Goal: Task Accomplishment & Management: Manage account settings

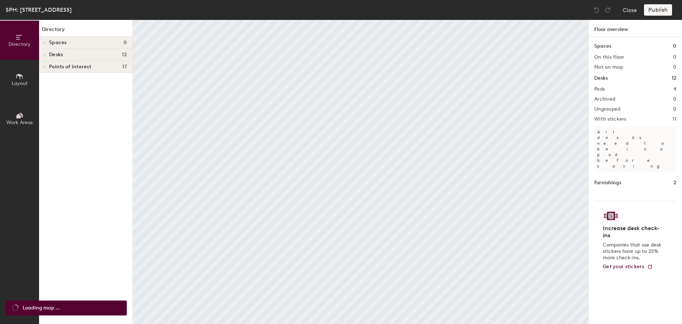
click at [21, 74] on icon at bounding box center [20, 76] width 8 height 8
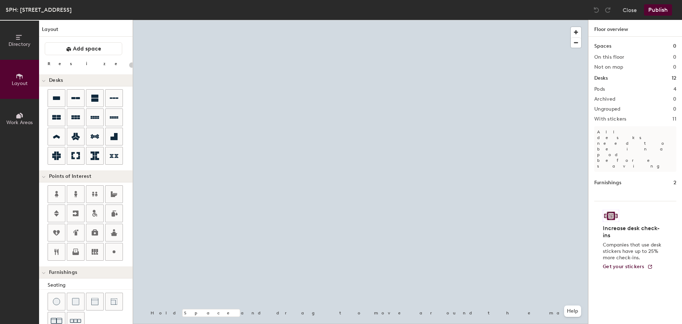
type input "20"
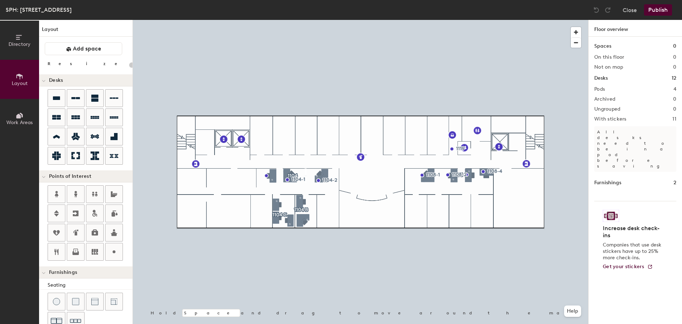
click at [24, 112] on button "Work Areas" at bounding box center [19, 118] width 39 height 39
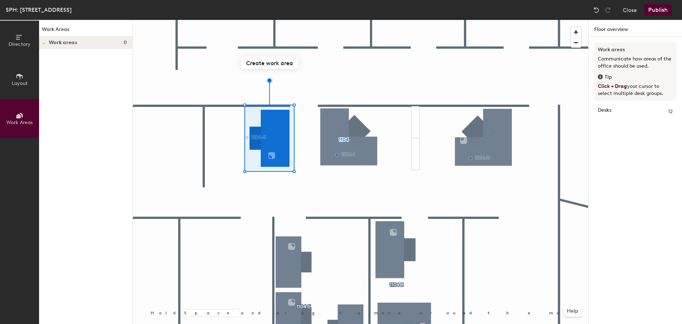
click at [23, 79] on icon at bounding box center [20, 76] width 8 height 8
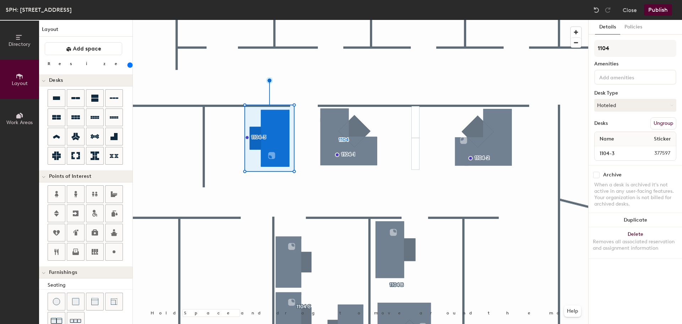
click at [617, 75] on input at bounding box center [630, 76] width 64 height 9
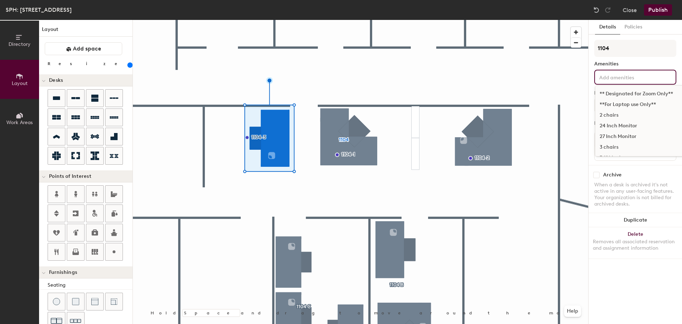
click at [641, 126] on div "24 Inch Monitor" at bounding box center [675, 125] width 161 height 11
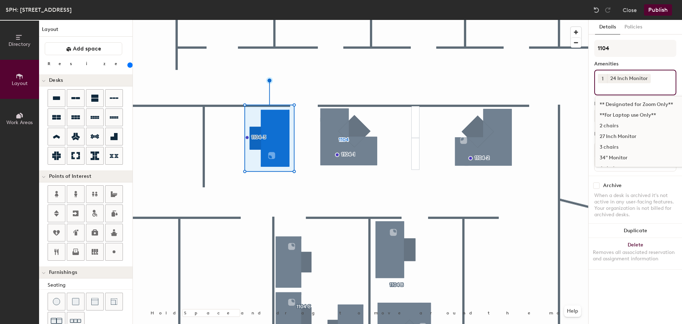
click at [604, 79] on button "1" at bounding box center [602, 78] width 9 height 9
click at [605, 91] on div "2" at bounding box center [602, 87] width 9 height 9
click at [618, 87] on input at bounding box center [630, 87] width 64 height 9
type input "dock"
click at [625, 106] on div "[GEOGRAPHIC_DATA]" at bounding box center [649, 104] width 109 height 11
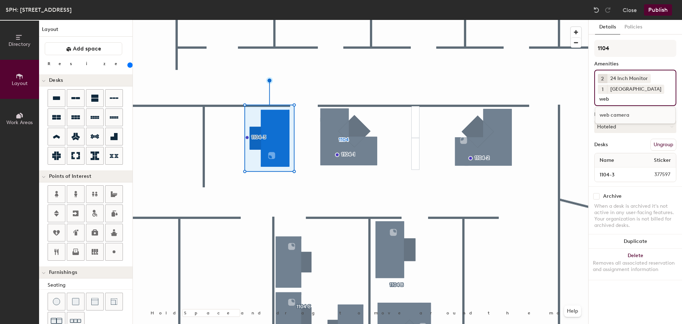
type input "web"
click at [626, 112] on div "web camera" at bounding box center [635, 115] width 80 height 11
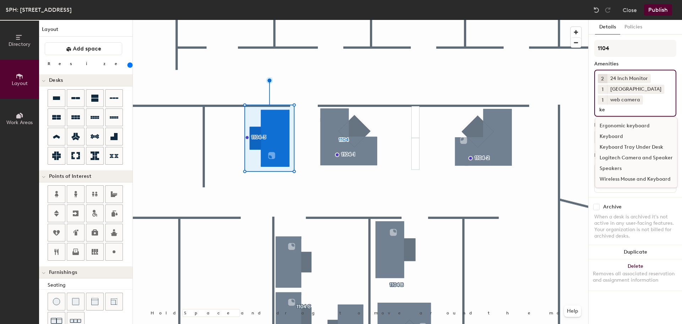
type input "ke"
click at [629, 182] on div "Wireless Mouse and Keyboard" at bounding box center [636, 179] width 82 height 11
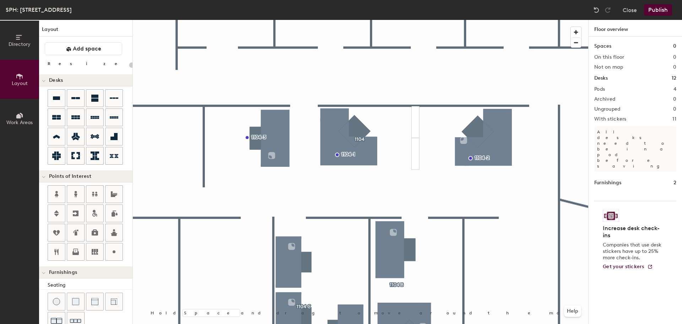
click at [280, 20] on div at bounding box center [360, 20] width 455 height 0
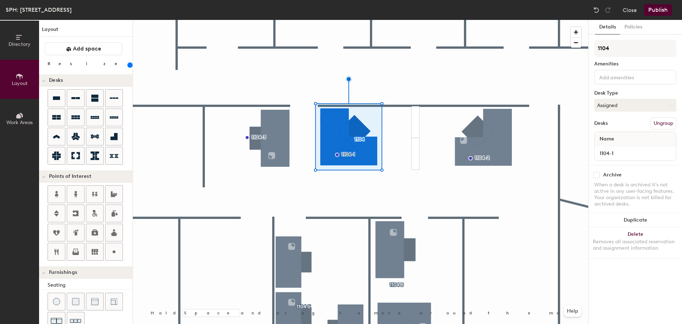
click at [426, 20] on div at bounding box center [360, 20] width 455 height 0
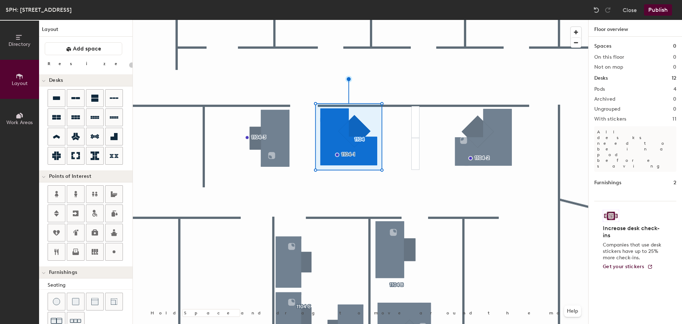
type input "200"
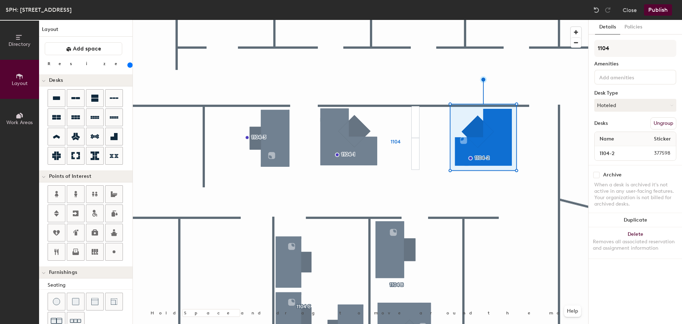
click at [610, 79] on input at bounding box center [630, 76] width 64 height 9
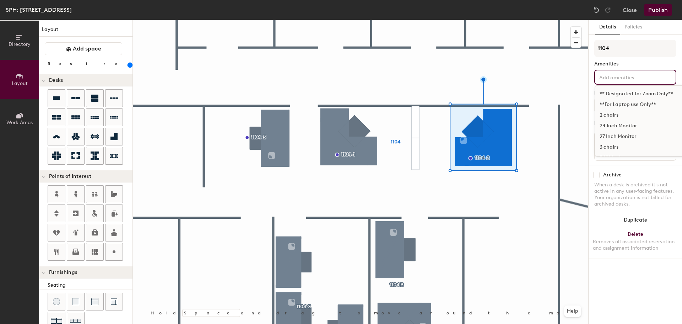
click at [607, 125] on div "24 Inch Monitor" at bounding box center [675, 125] width 161 height 11
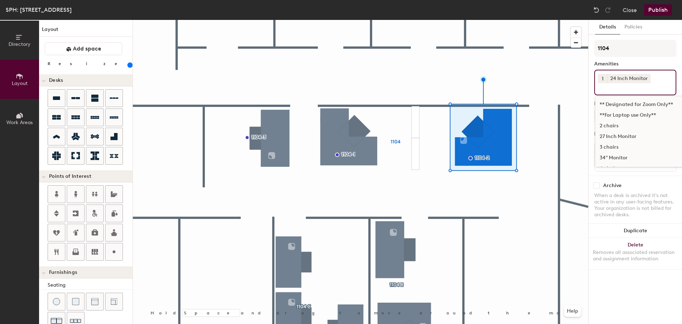
click at [604, 79] on button "1" at bounding box center [602, 78] width 9 height 9
click at [606, 88] on div "2" at bounding box center [602, 87] width 9 height 9
click at [608, 88] on input at bounding box center [630, 87] width 64 height 9
type input "dock"
click at [635, 107] on div "[GEOGRAPHIC_DATA]" at bounding box center [649, 104] width 109 height 11
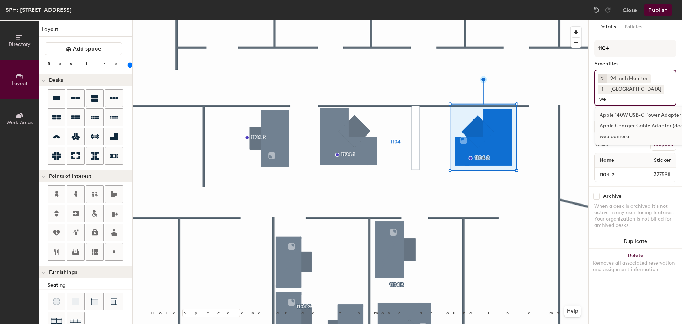
type input "we"
click at [630, 130] on div "Apple Charger Cable Adapter (doesn't work with newer models)" at bounding box center [675, 125] width 161 height 11
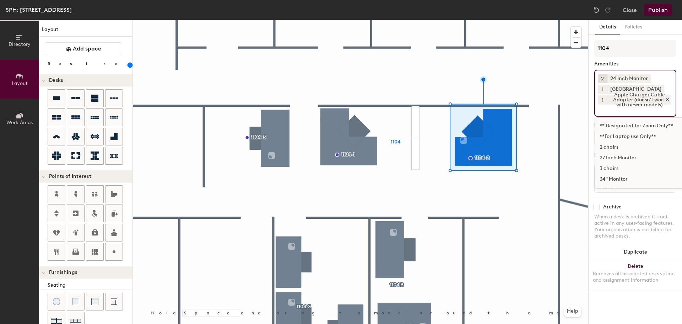
click at [667, 98] on icon at bounding box center [667, 99] width 5 height 5
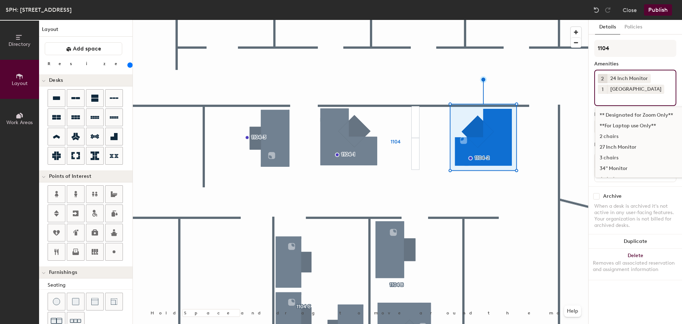
click at [644, 99] on input at bounding box center [630, 98] width 64 height 9
type input "we"
click at [617, 136] on div "web camera" at bounding box center [675, 136] width 161 height 11
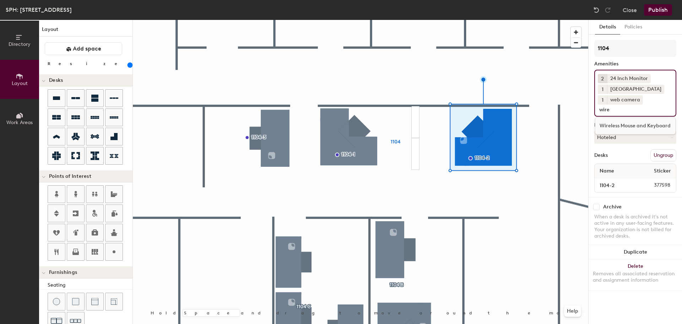
type input "wire"
click at [652, 127] on div "Wireless Mouse and Keyboard" at bounding box center [635, 125] width 80 height 11
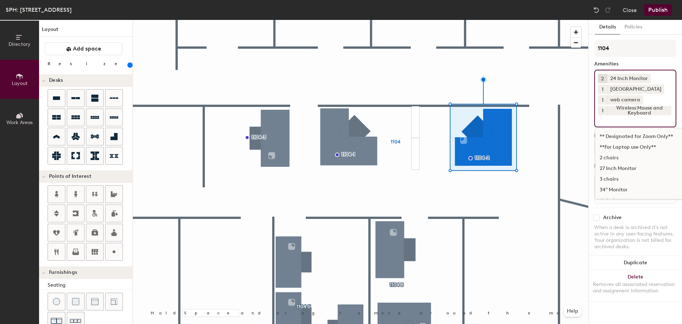
click at [523, 20] on div at bounding box center [360, 20] width 455 height 0
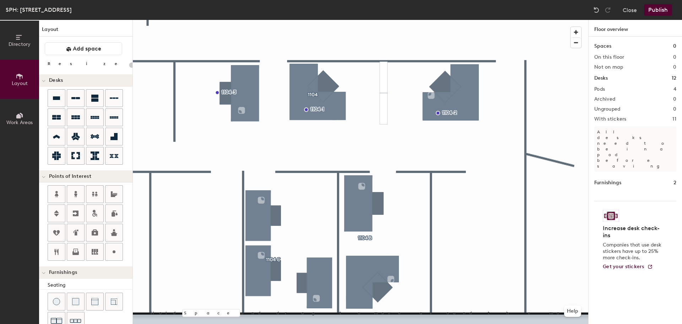
type input "180"
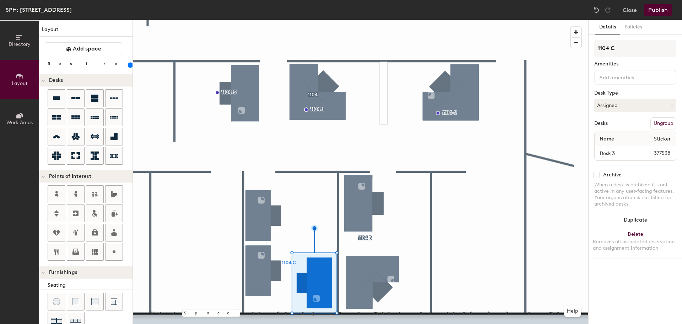
click at [633, 78] on input at bounding box center [630, 76] width 64 height 9
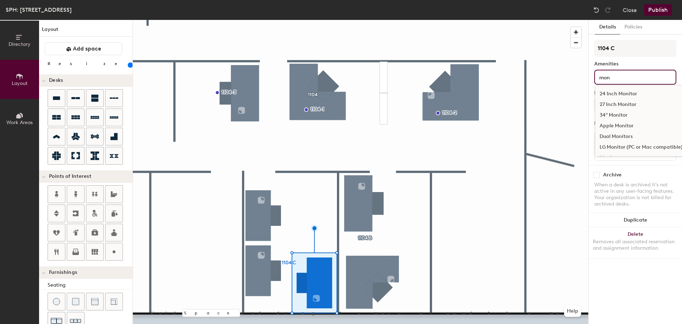
type input "mon"
click at [618, 93] on div "24 Inch Monitor" at bounding box center [641, 93] width 92 height 11
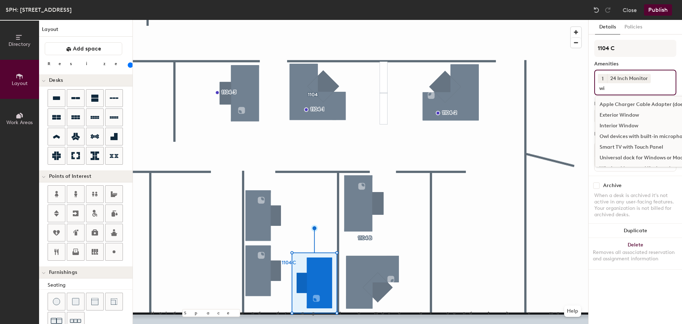
type input "w"
type input "key"
click at [629, 114] on div "Keyboard" at bounding box center [635, 115] width 80 height 11
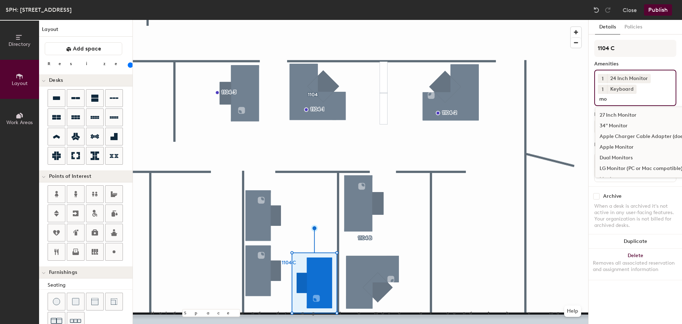
type input "m"
type input "mouse"
click at [629, 116] on div "Mouse" at bounding box center [635, 115] width 80 height 11
click at [582, 73] on div "Directory Layout Work Areas Layout Add space Resize Desks Points of Interest Fu…" at bounding box center [341, 172] width 682 height 304
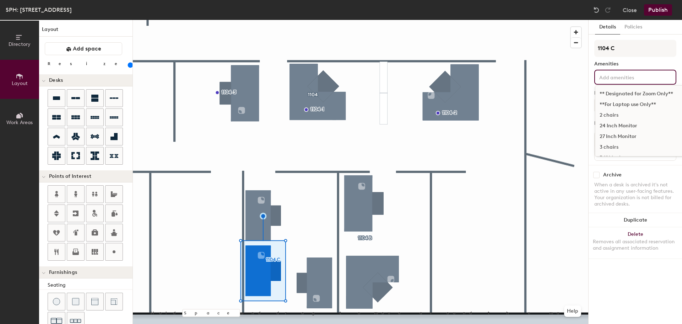
click at [638, 74] on input at bounding box center [630, 76] width 64 height 9
click at [621, 126] on div "24 Inch Monitor" at bounding box center [675, 125] width 161 height 11
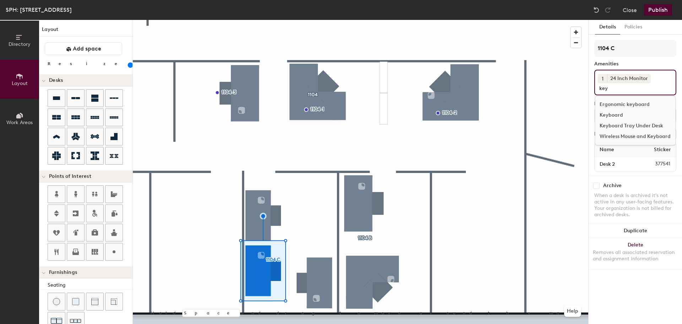
type input "key"
click at [610, 115] on div "Keyboard" at bounding box center [635, 115] width 80 height 11
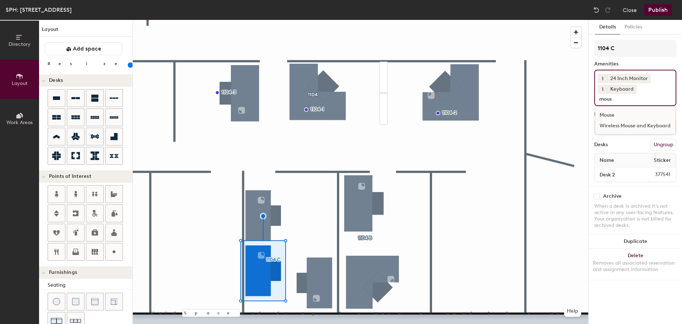
type input "mous"
click at [613, 115] on div "Mouse" at bounding box center [635, 115] width 80 height 11
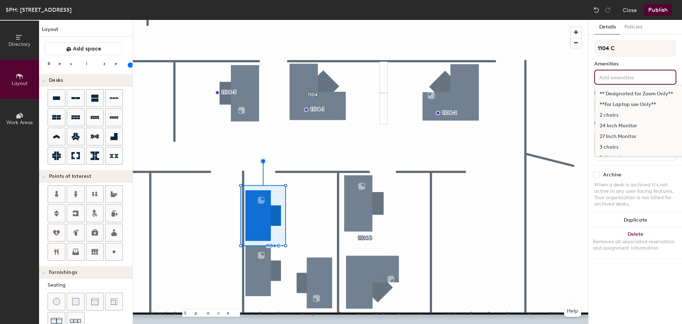
click at [629, 79] on input at bounding box center [630, 76] width 64 height 9
type input "o"
type input "mo"
click at [632, 92] on div "24 Inch Monitor" at bounding box center [675, 93] width 161 height 11
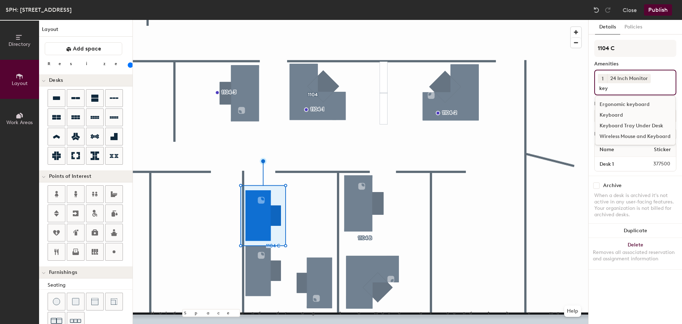
type input "key"
click at [629, 114] on div "Keyboard" at bounding box center [635, 115] width 80 height 11
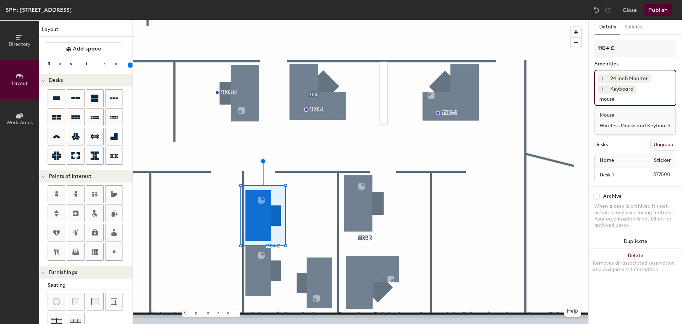
type input "mouse"
click at [609, 113] on div "Mouse" at bounding box center [635, 115] width 80 height 11
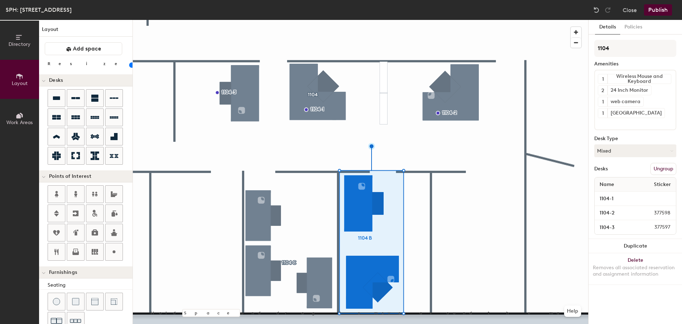
type input "200"
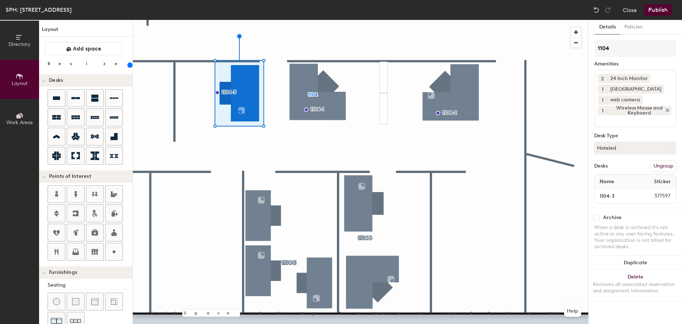
click at [668, 109] on icon at bounding box center [667, 110] width 3 height 3
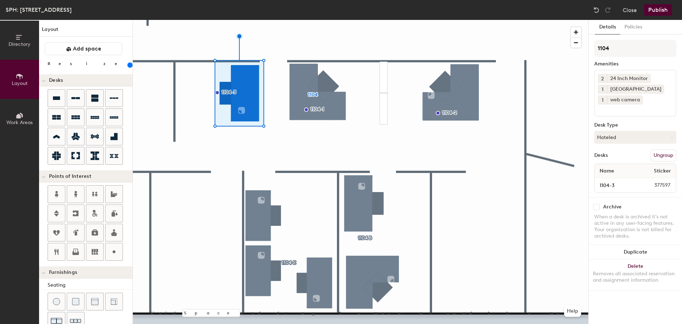
click at [642, 115] on div "2 24 Inch Monitor 1 Docking Station 1 web camera" at bounding box center [635, 93] width 82 height 47
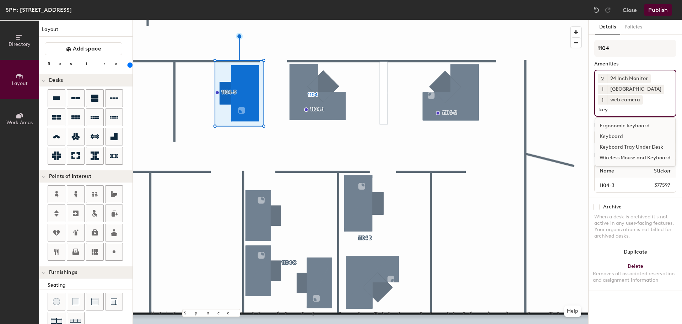
type input "key"
click at [631, 137] on div "Keyboard" at bounding box center [635, 136] width 80 height 11
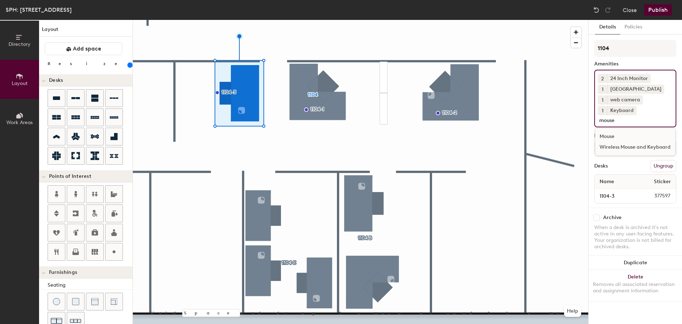
type input "mouse"
click at [636, 135] on div "Mouse" at bounding box center [635, 136] width 80 height 11
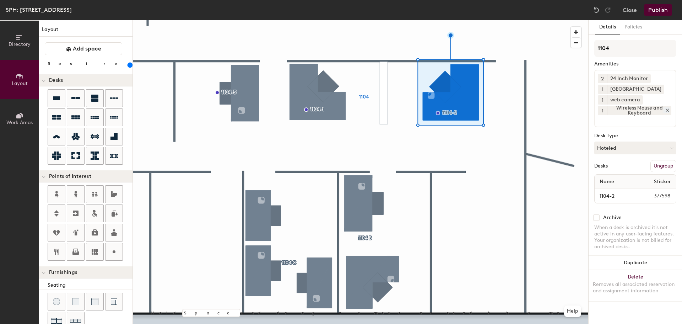
click at [665, 110] on icon at bounding box center [667, 110] width 5 height 5
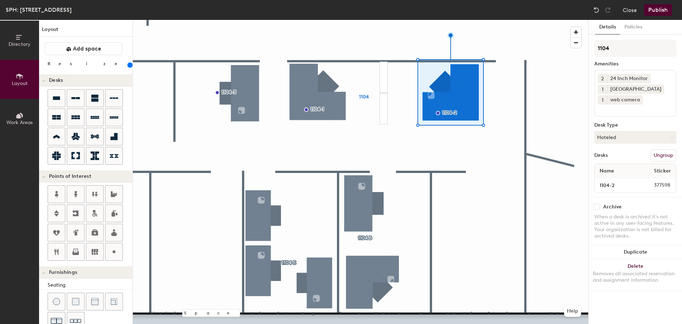
click at [638, 113] on div "2 24 Inch Monitor 1 Docking Station 1 web camera" at bounding box center [635, 93] width 82 height 47
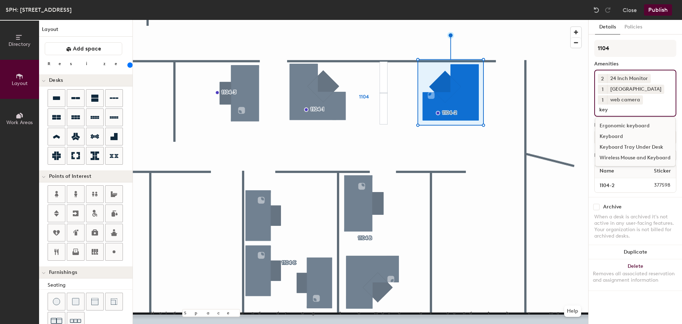
type input "key"
click at [623, 135] on div "Keyboard" at bounding box center [635, 136] width 80 height 11
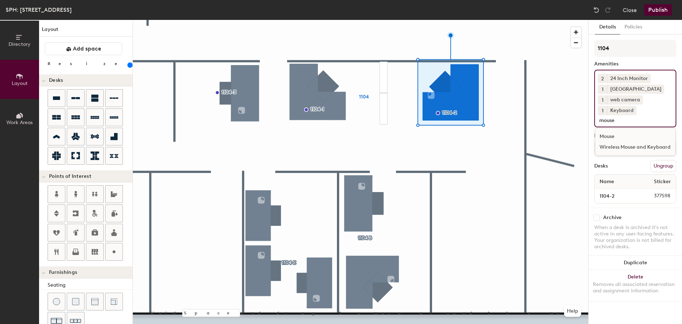
type input "mouse"
click at [627, 141] on div "Mouse" at bounding box center [635, 136] width 80 height 11
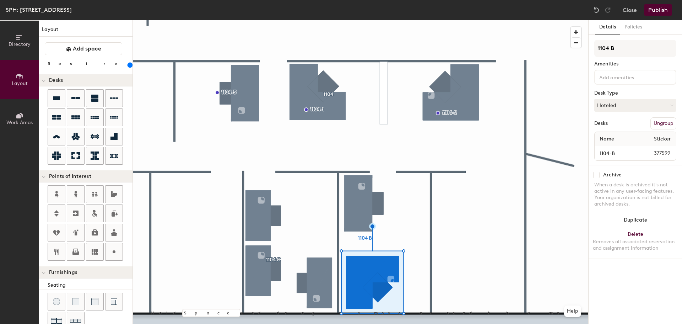
type input "200"
click at [617, 73] on input at bounding box center [630, 76] width 64 height 9
type input "24"
click at [634, 93] on div "24 Inch Monitor" at bounding box center [635, 93] width 80 height 11
type input "200"
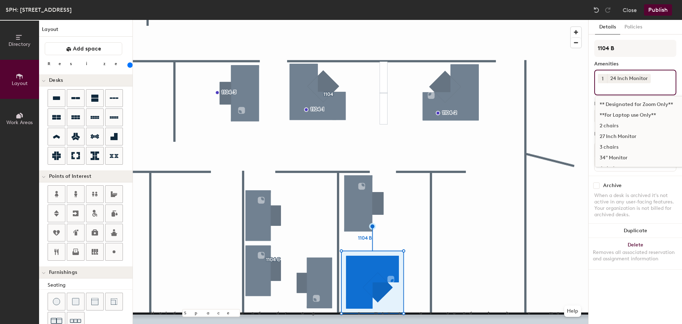
click at [603, 79] on span "1" at bounding box center [603, 78] width 2 height 7
click at [606, 90] on div "2" at bounding box center [602, 87] width 9 height 9
type input "200"
click at [639, 78] on div "24 Inch Monitor" at bounding box center [629, 78] width 44 height 9
click at [638, 86] on input at bounding box center [630, 87] width 64 height 9
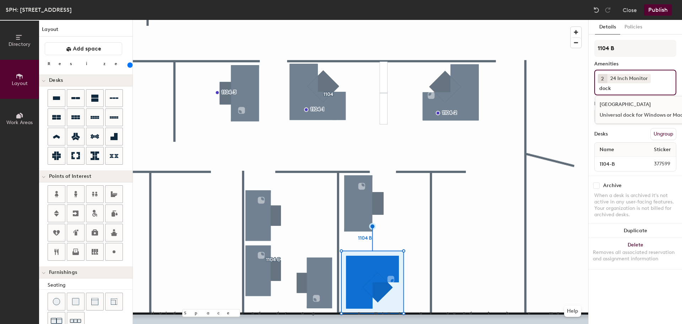
type input "dock"
click at [635, 106] on div "[GEOGRAPHIC_DATA]" at bounding box center [649, 104] width 109 height 11
type input "200"
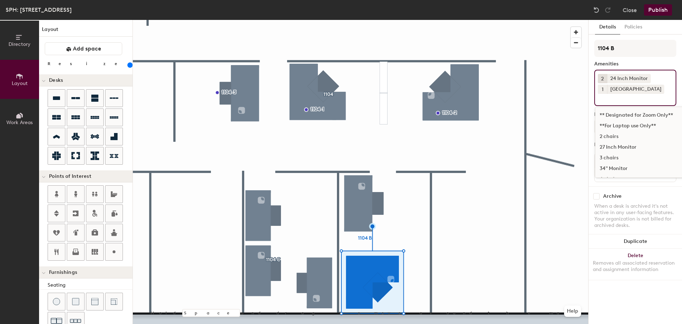
type input "200"
type input "we"
click at [614, 134] on div "web camera" at bounding box center [675, 136] width 161 height 11
type input "200"
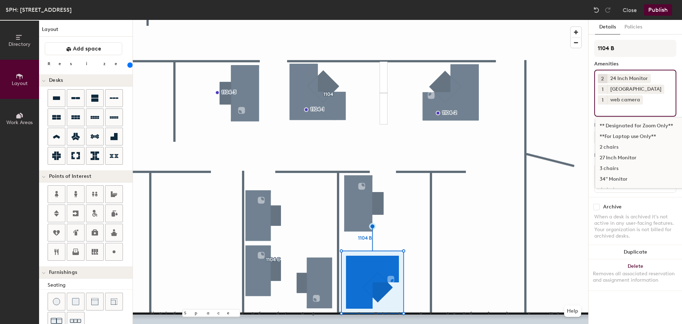
type input "200"
type input "k"
type input "200"
type input "key"
click at [621, 133] on div "Keyboard" at bounding box center [635, 136] width 80 height 11
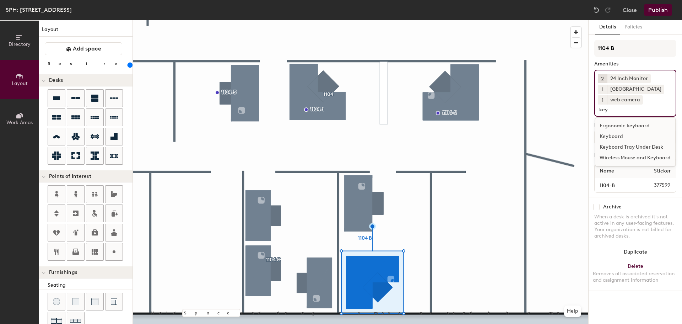
type input "200"
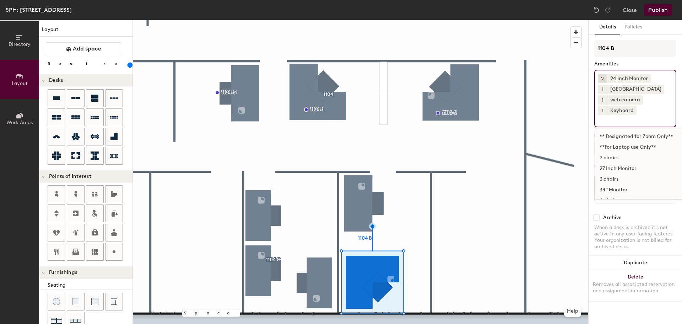
type input "200"
type input "m"
type input "200"
type input "mous"
click at [619, 134] on div "Mouse" at bounding box center [635, 136] width 80 height 11
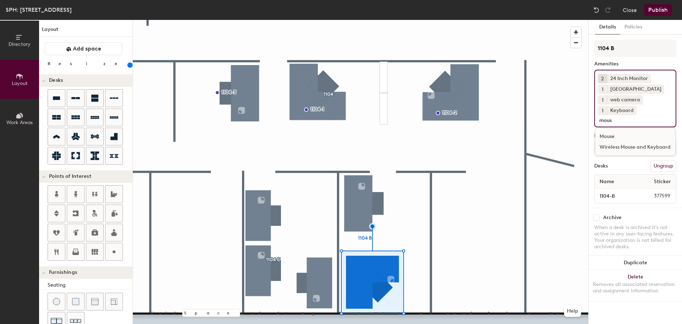
type input "200"
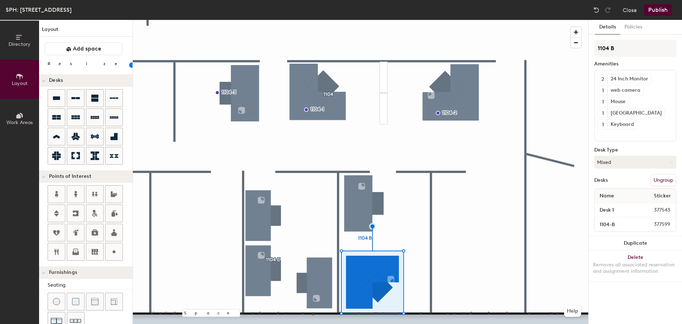
type input "200"
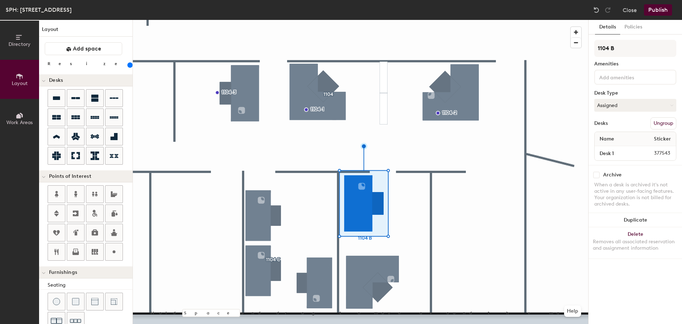
click at [623, 77] on input at bounding box center [630, 76] width 64 height 9
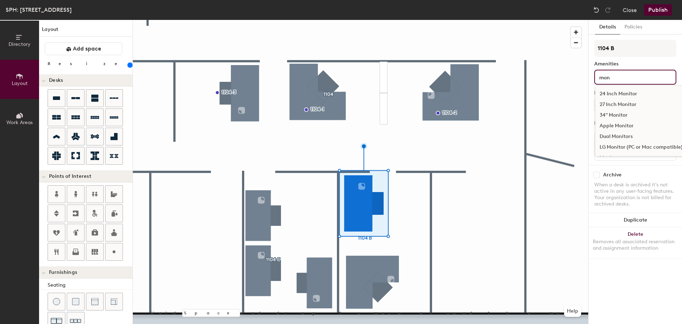
type input "mon"
click at [625, 96] on div "24 Inch Monitor" at bounding box center [641, 93] width 92 height 11
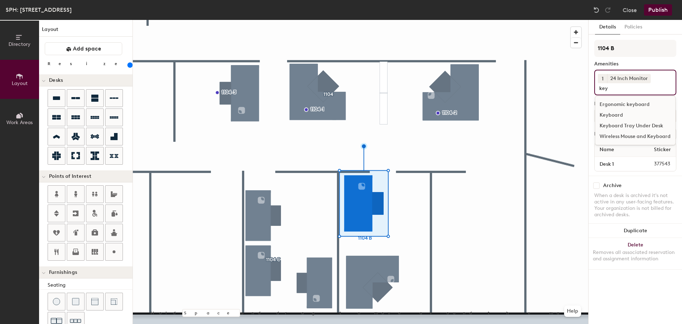
type input "key"
click at [628, 118] on div "Keyboard" at bounding box center [635, 115] width 80 height 11
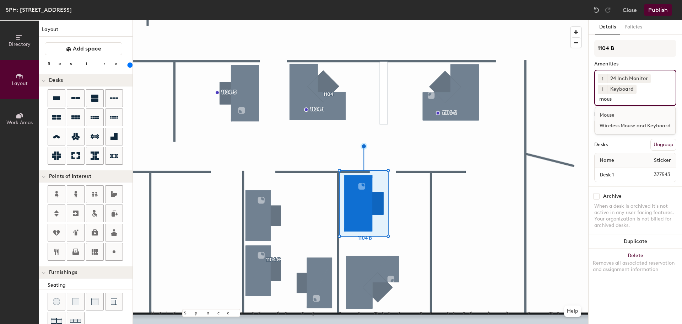
type input "mous"
click at [615, 114] on div "Mouse" at bounding box center [635, 115] width 80 height 11
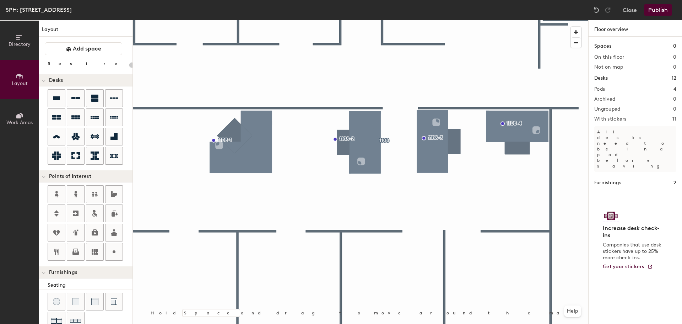
click at [266, 20] on div at bounding box center [360, 20] width 455 height 0
type input "200"
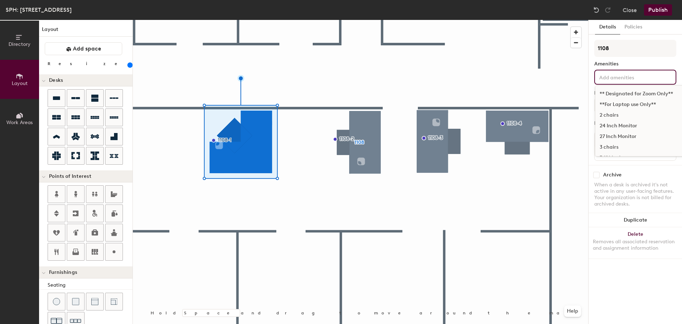
click at [623, 78] on input at bounding box center [630, 76] width 64 height 9
type input "27"
click at [612, 93] on div "27 Inch Monitor" at bounding box center [635, 93] width 80 height 11
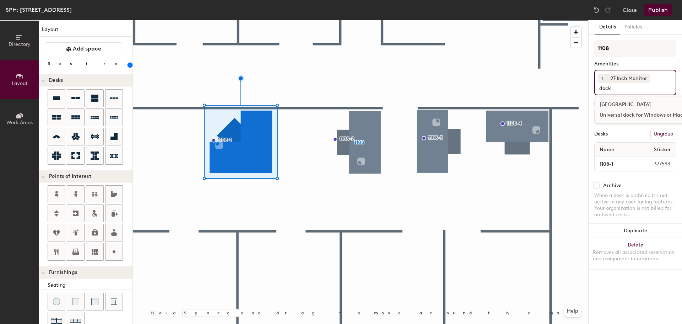
type input "dock"
click at [630, 102] on div "[GEOGRAPHIC_DATA]" at bounding box center [649, 104] width 109 height 11
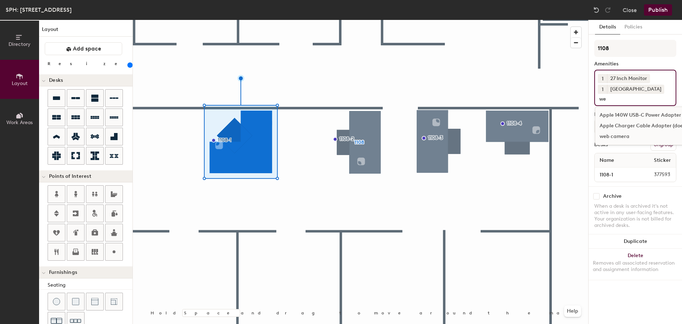
type input "we"
click at [615, 136] on div "web camera" at bounding box center [675, 136] width 161 height 11
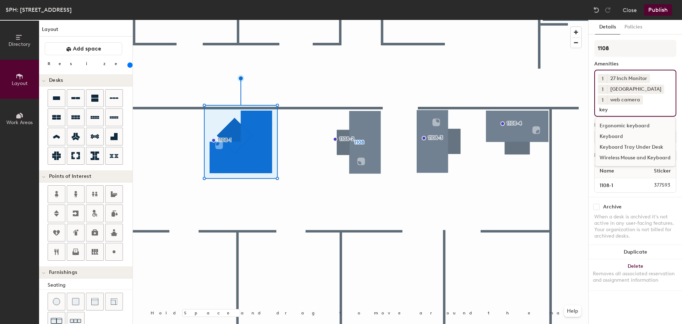
type input "key"
click at [616, 134] on div "Keyboard" at bounding box center [635, 136] width 80 height 11
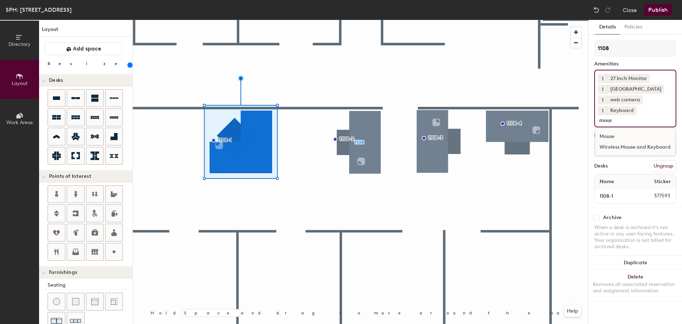
type input "mous"
click at [616, 134] on div "Mouse" at bounding box center [635, 136] width 80 height 11
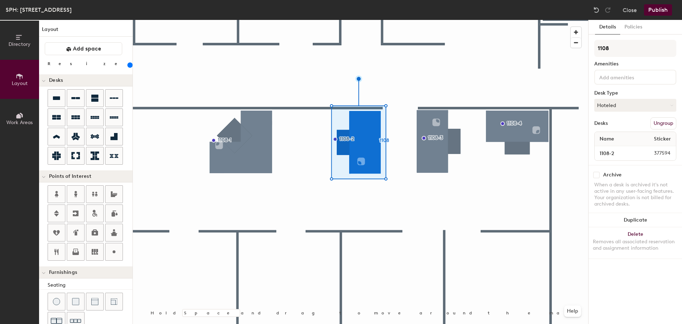
click at [619, 77] on input at bounding box center [630, 76] width 64 height 9
type input "24"
click at [612, 91] on div "24 Inch Monitor" at bounding box center [635, 93] width 80 height 11
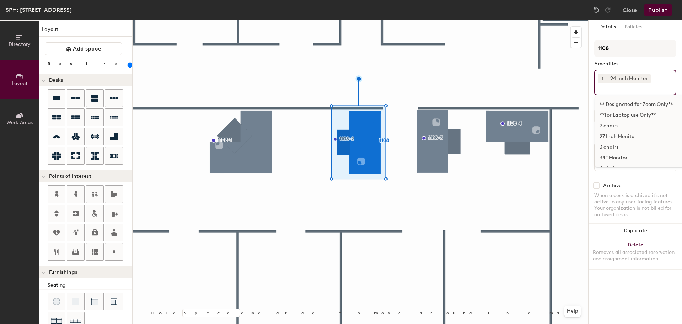
click at [601, 79] on button "1" at bounding box center [602, 78] width 9 height 9
click at [602, 88] on div "2" at bounding box center [602, 87] width 9 height 9
click at [618, 88] on input at bounding box center [630, 87] width 64 height 9
type input "dock"
click at [620, 104] on div "[GEOGRAPHIC_DATA]" at bounding box center [649, 104] width 109 height 11
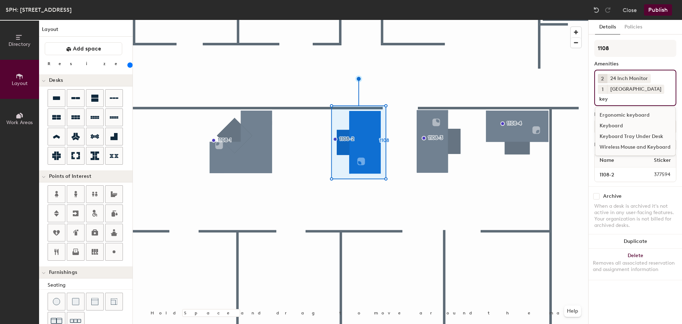
type input "key"
click at [625, 124] on div "Keyboard" at bounding box center [635, 125] width 80 height 11
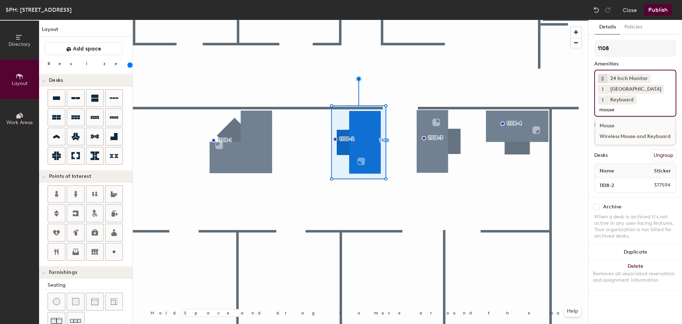
type input "mouse"
click at [622, 125] on div "Mouse" at bounding box center [635, 125] width 80 height 11
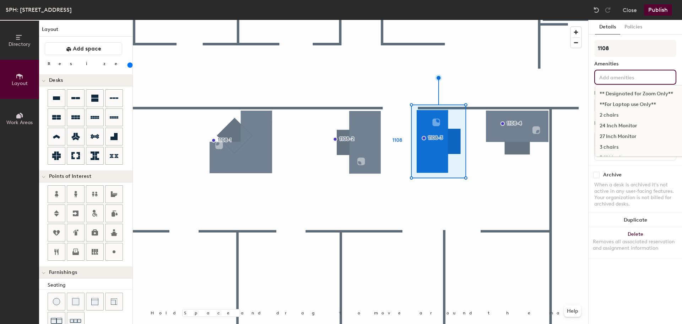
click at [657, 76] on input at bounding box center [630, 76] width 64 height 9
type input "24"
click at [646, 99] on div "24 Inch Monitor" at bounding box center [635, 93] width 81 height 17
click at [646, 95] on div "24 Inch Monitor" at bounding box center [635, 93] width 80 height 11
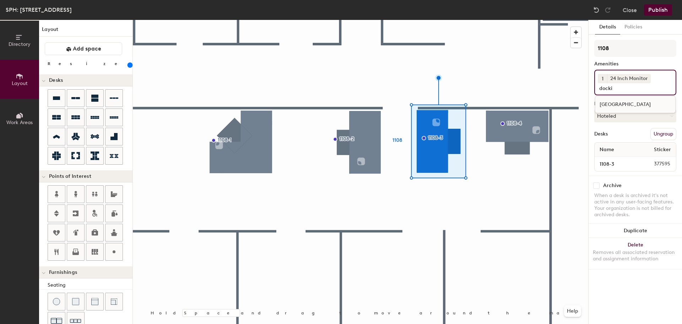
type input "docki"
click at [638, 105] on div "[GEOGRAPHIC_DATA]" at bounding box center [635, 104] width 80 height 11
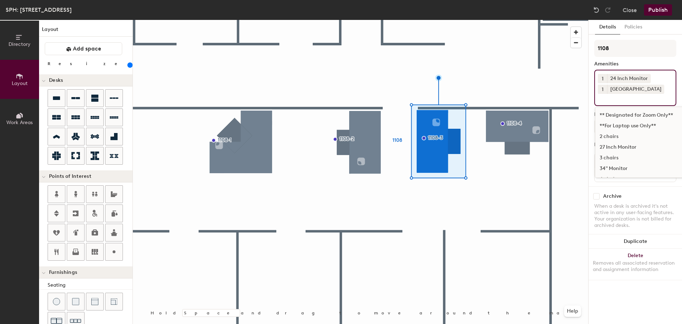
type input "w"
type input "key"
click at [614, 122] on div "Keyboard" at bounding box center [635, 125] width 80 height 11
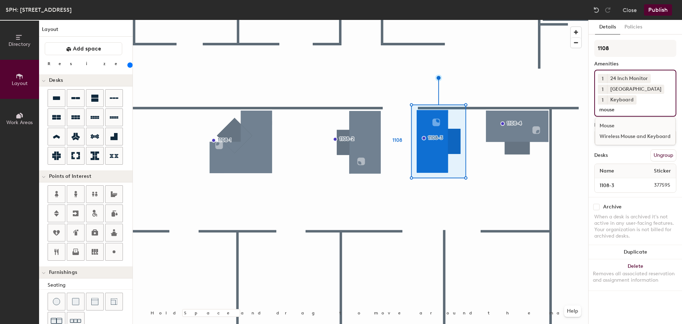
type input "mouse"
click at [621, 125] on div "Mouse" at bounding box center [635, 125] width 80 height 11
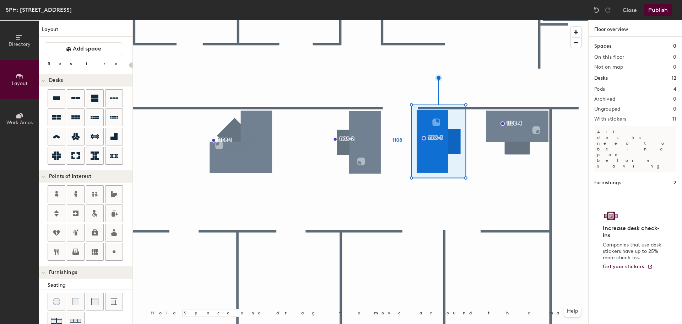
type input "200"
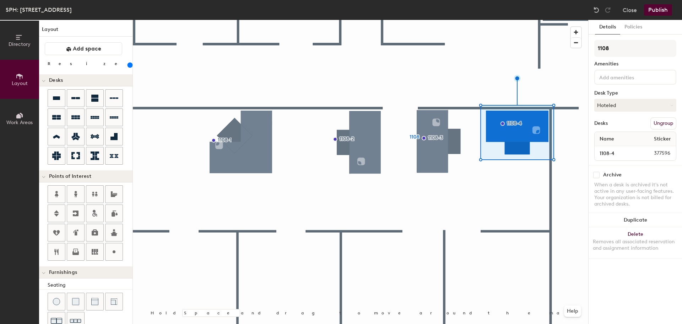
click at [603, 78] on input at bounding box center [630, 76] width 64 height 9
type input "24"
click at [620, 92] on div "24 Inch Monitor" at bounding box center [635, 93] width 80 height 11
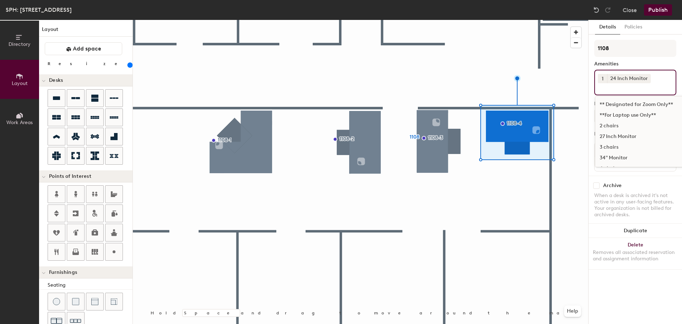
click at [603, 78] on span "1" at bounding box center [603, 78] width 2 height 7
click at [605, 88] on div "2" at bounding box center [602, 87] width 9 height 9
click at [614, 85] on input at bounding box center [630, 87] width 64 height 9
type input "key"
click at [635, 117] on div "Keyboard" at bounding box center [635, 115] width 80 height 11
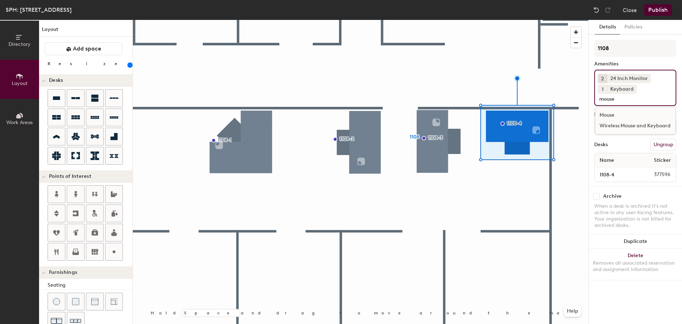
type input "mouse"
click at [622, 118] on div "Mouse" at bounding box center [635, 115] width 80 height 11
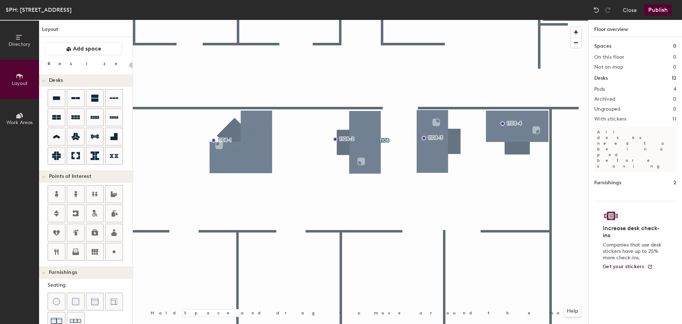
click at [663, 12] on button "Publish" at bounding box center [658, 9] width 28 height 11
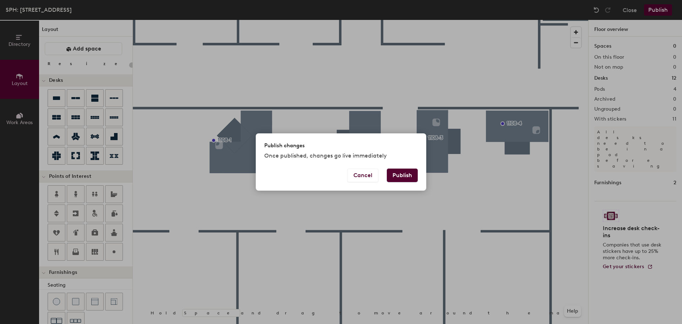
click at [400, 171] on button "Publish" at bounding box center [402, 174] width 31 height 13
type input "20"
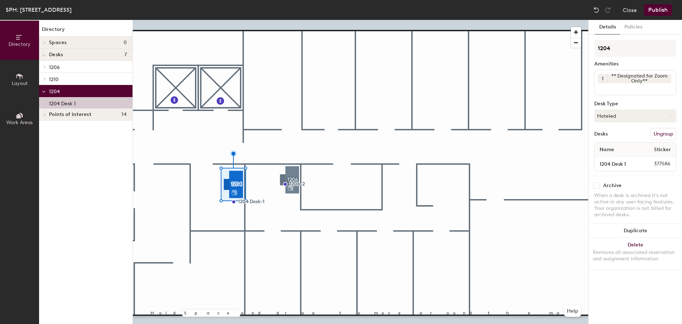
click at [607, 86] on input at bounding box center [630, 87] width 64 height 9
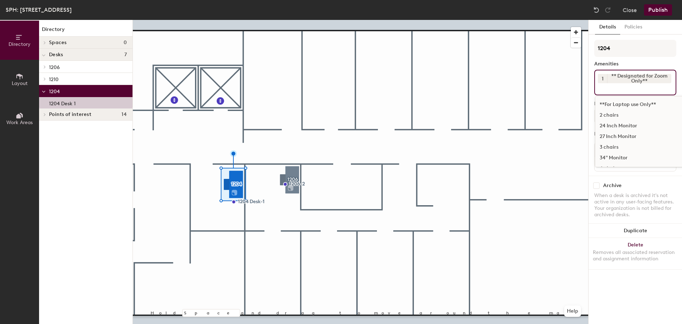
click at [620, 129] on div "24 Inch Monitor" at bounding box center [675, 125] width 161 height 11
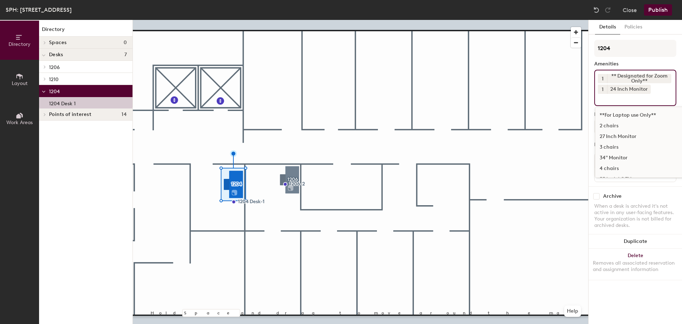
click at [603, 89] on span "1" at bounding box center [603, 89] width 2 height 7
click at [606, 102] on div "2" at bounding box center [602, 98] width 9 height 9
click at [606, 102] on input at bounding box center [630, 98] width 64 height 9
type input "do"
click at [610, 128] on div "[GEOGRAPHIC_DATA]" at bounding box center [675, 125] width 161 height 11
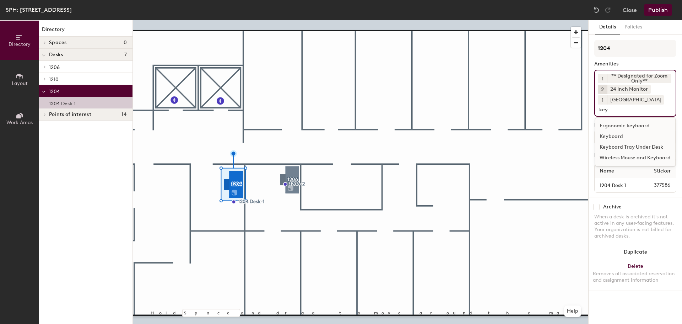
type input "key"
click at [654, 137] on div "Keyboard" at bounding box center [635, 136] width 80 height 11
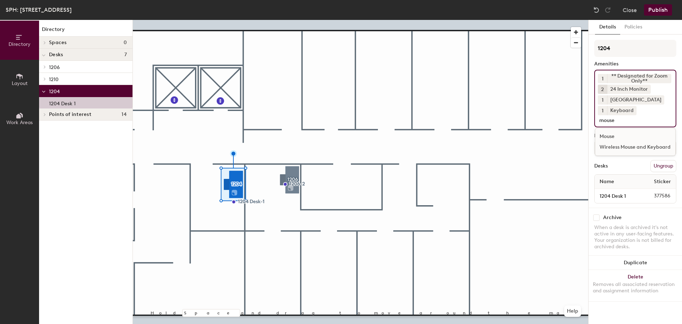
type input "mouse"
click at [649, 135] on div "Mouse" at bounding box center [635, 136] width 80 height 11
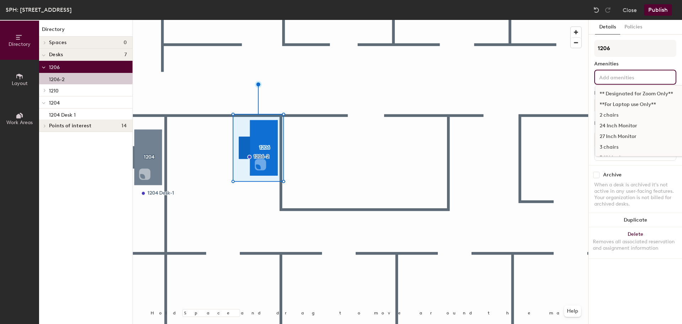
click at [619, 81] on div "** Designated for Zoom Only** **For Laptop use Only** 2 chairs 24 Inch Monitor …" at bounding box center [635, 77] width 82 height 15
type input "mo"
click at [610, 93] on div "24 Inch Monitor" at bounding box center [675, 93] width 161 height 11
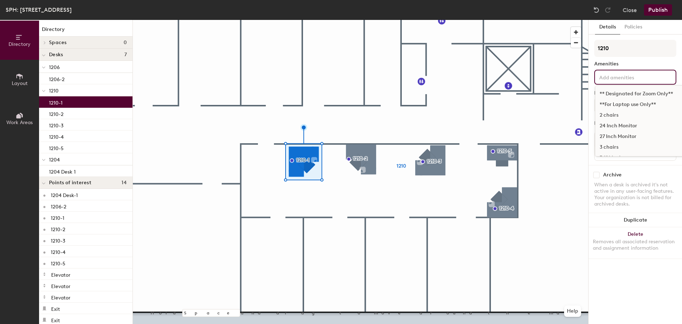
click at [617, 76] on input at bounding box center [630, 76] width 64 height 9
click at [610, 133] on div "27 Inch Monitor" at bounding box center [675, 136] width 161 height 11
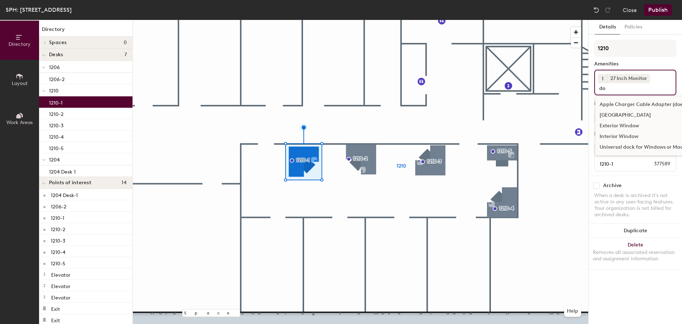
type input "do"
click at [606, 114] on div "[GEOGRAPHIC_DATA]" at bounding box center [675, 115] width 161 height 11
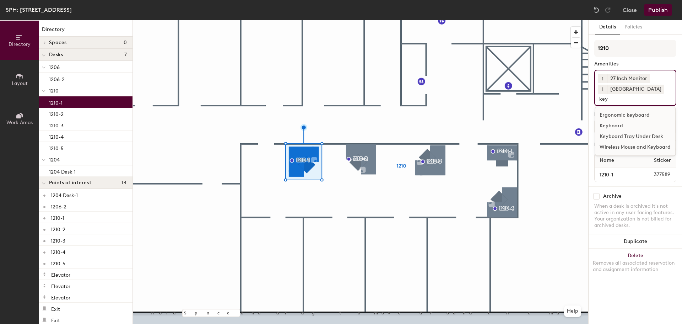
type input "key"
click at [636, 125] on div "Keyboard" at bounding box center [635, 125] width 80 height 11
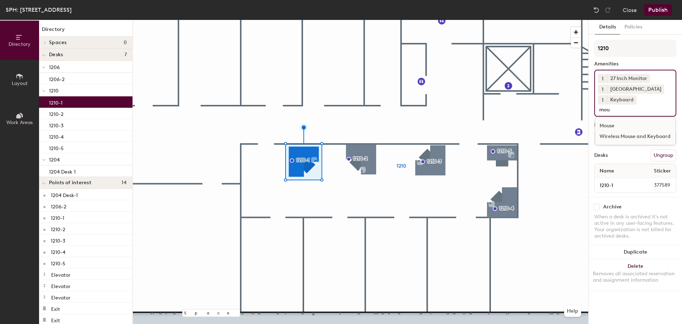
type input "mou"
click at [636, 125] on div "Mouse" at bounding box center [635, 125] width 80 height 11
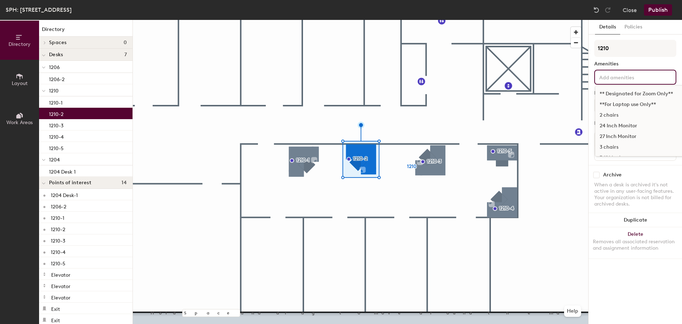
click at [611, 77] on input at bounding box center [630, 76] width 64 height 9
type input "24"
click at [619, 93] on div "24 Inch Monitor" at bounding box center [635, 93] width 80 height 11
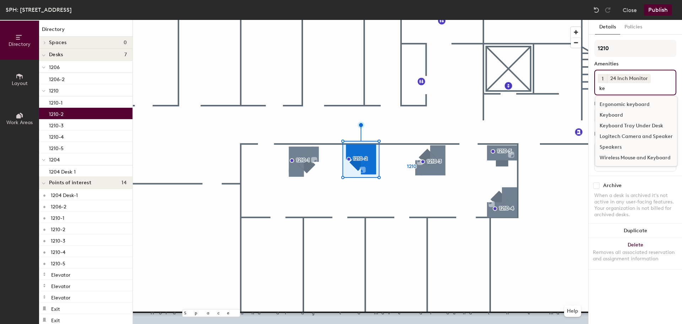
type input "ke"
click at [607, 115] on div "Keyboard" at bounding box center [636, 115] width 82 height 11
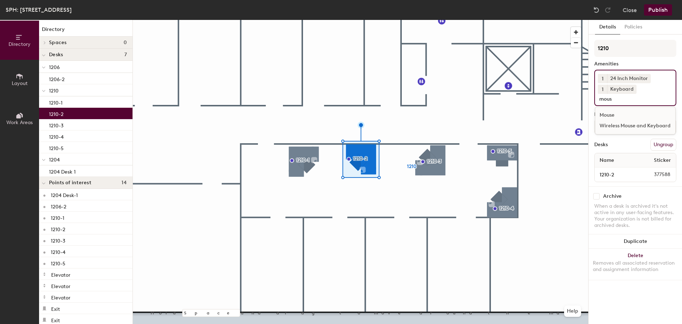
type input "mous"
click at [604, 115] on div "Mouse" at bounding box center [635, 115] width 80 height 11
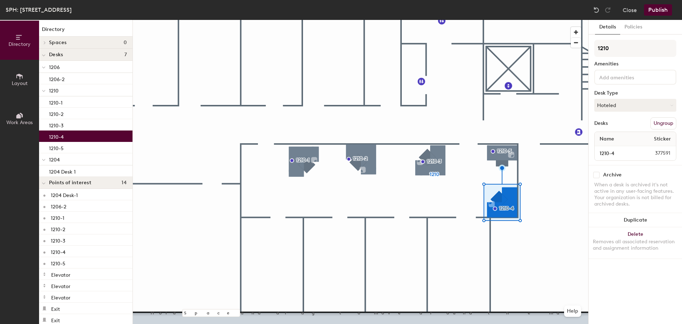
click at [619, 82] on div at bounding box center [635, 77] width 82 height 15
type input "24"
click at [616, 89] on div "24 Inch Monitor" at bounding box center [635, 93] width 80 height 11
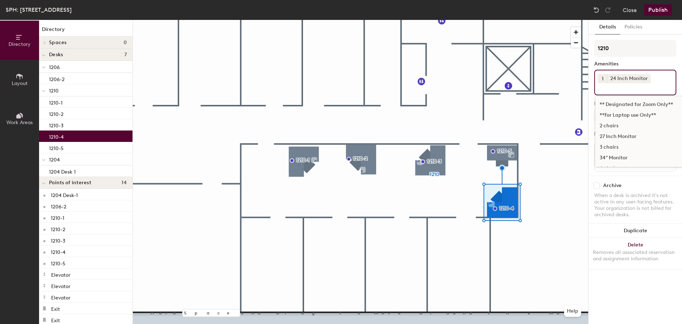
click at [602, 74] on div "1 24 Inch Monitor ** Designated for Zoom Only** **For Laptop use Only** 2 chair…" at bounding box center [635, 83] width 82 height 26
click at [602, 78] on span "1" at bounding box center [603, 78] width 2 height 7
click at [602, 88] on div "2" at bounding box center [602, 87] width 9 height 9
click at [652, 90] on input at bounding box center [630, 87] width 64 height 9
type input "ke"
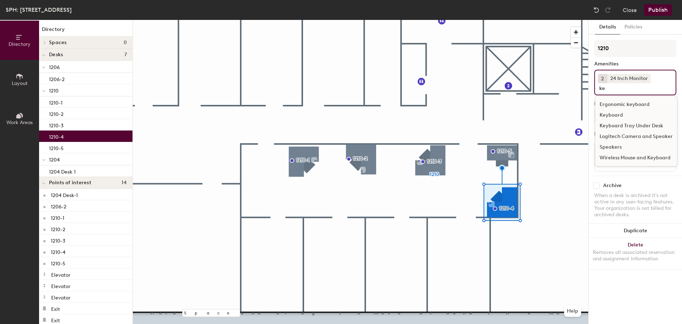
click at [628, 113] on div "Keyboard" at bounding box center [636, 115] width 82 height 11
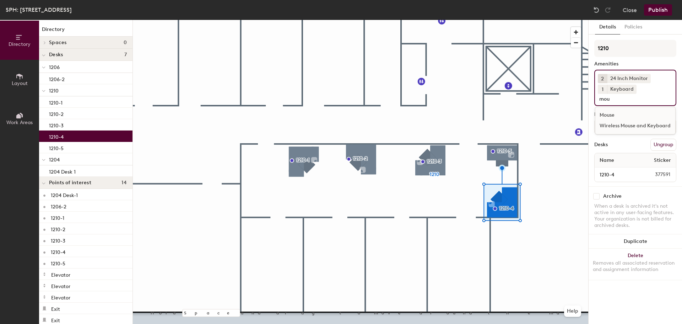
type input "mou"
click at [628, 113] on div "Mouse" at bounding box center [635, 115] width 80 height 11
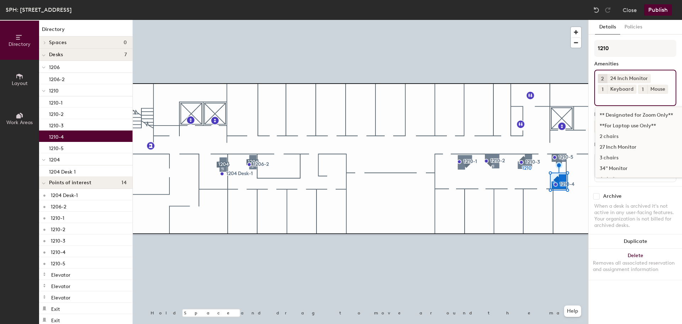
click at [658, 12] on button "Publish" at bounding box center [658, 9] width 28 height 11
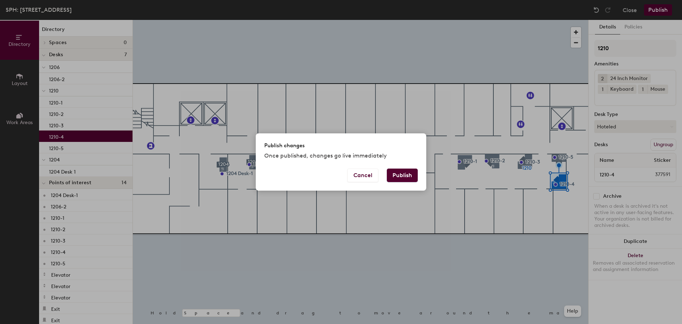
click at [403, 174] on button "Publish" at bounding box center [402, 174] width 31 height 13
